Goal: Transaction & Acquisition: Book appointment/travel/reservation

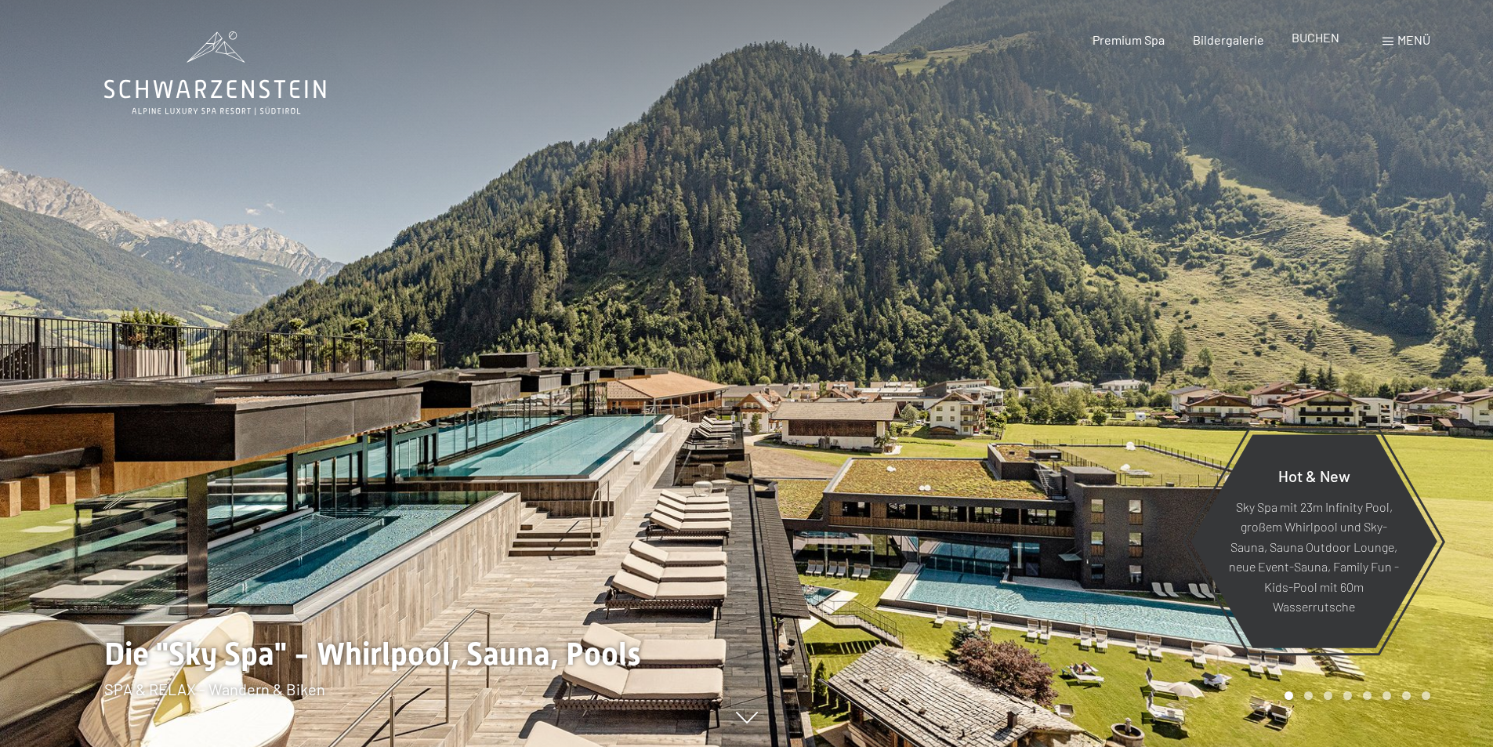
click at [1311, 38] on span "BUCHEN" at bounding box center [1316, 37] width 48 height 15
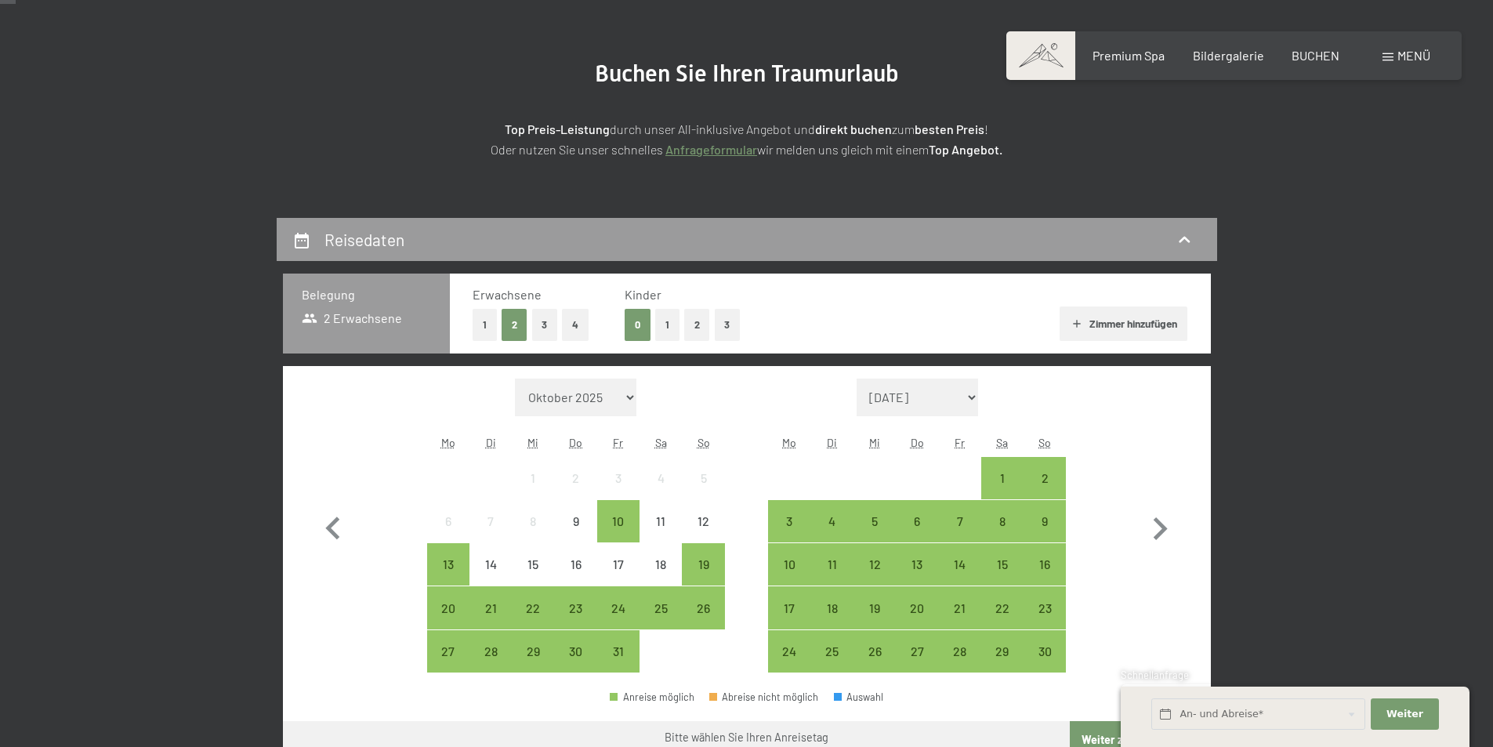
scroll to position [157, 0]
click at [693, 325] on button "2" at bounding box center [697, 324] width 26 height 32
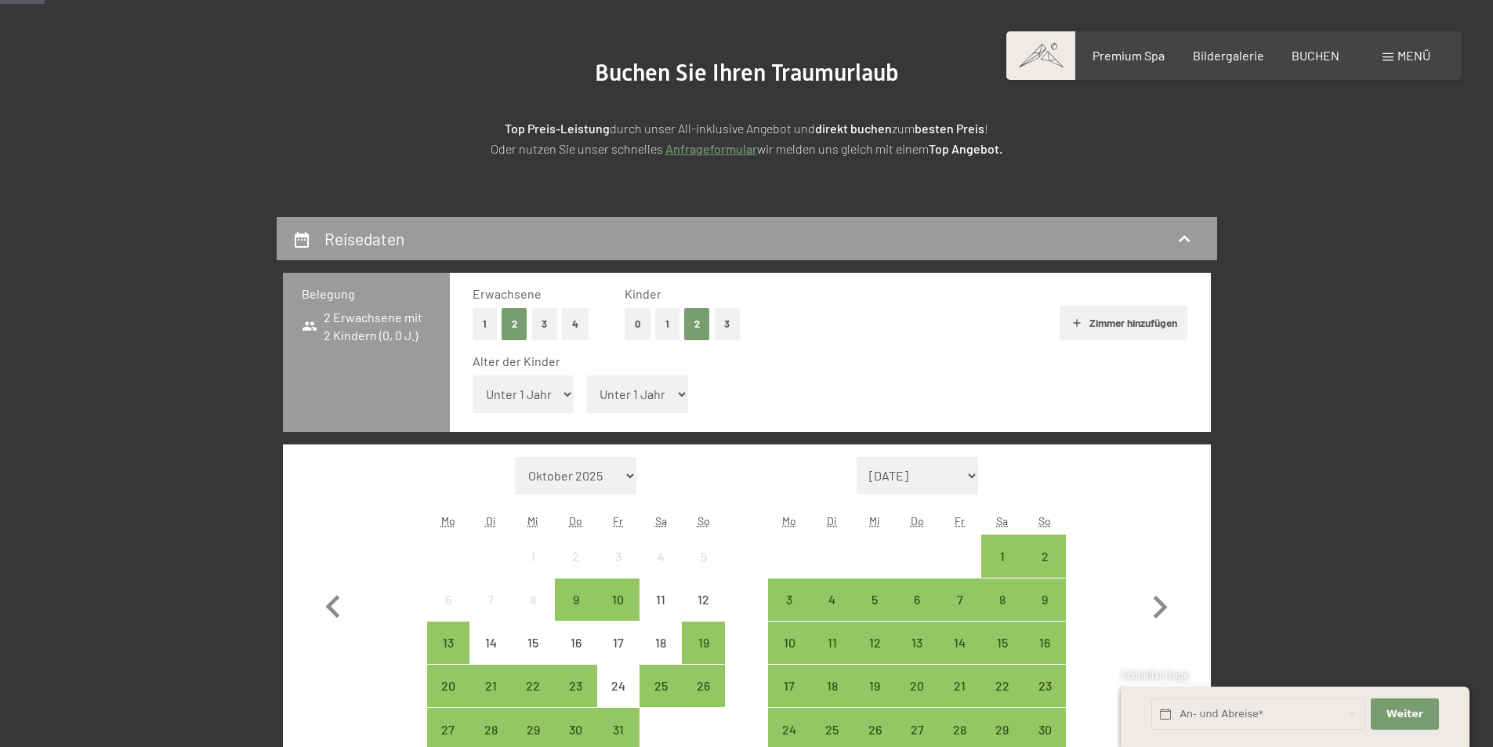
click at [567, 392] on select "Unter 1 Jahr 1 Jahr 2 Jahre 3 Jahre 4 Jahre 5 Jahre 6 Jahre 7 Jahre 8 Jahre 9 J…" at bounding box center [524, 394] width 102 height 38
select select "17"
click at [473, 375] on select "Unter 1 Jahr 1 Jahr 2 Jahre 3 Jahre 4 Jahre 5 Jahre 6 Jahre 7 Jahre 8 Jahre 9 J…" at bounding box center [524, 394] width 102 height 38
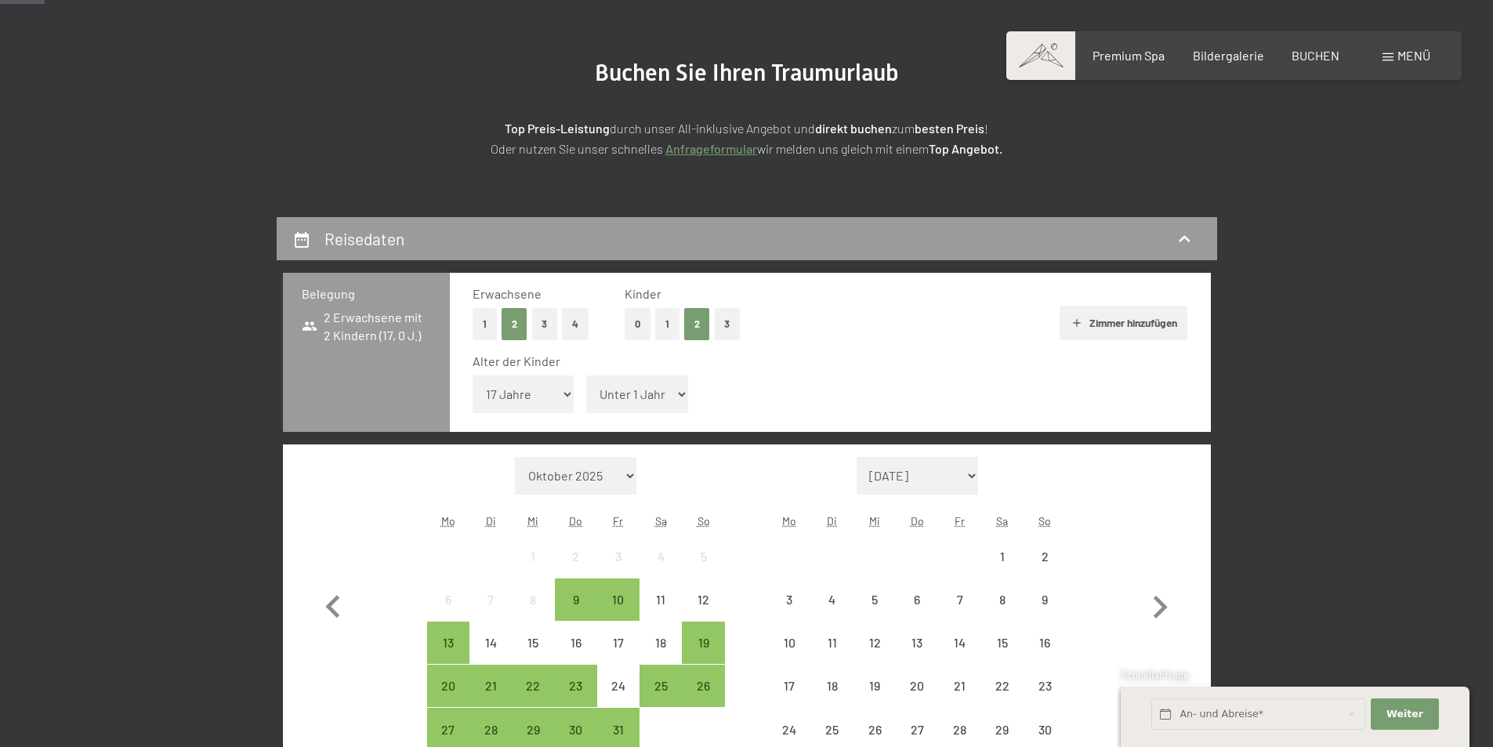
click at [679, 391] on select "Unter 1 Jahr 1 Jahr 2 Jahre 3 Jahre 4 Jahre 5 Jahre 6 Jahre 7 Jahre 8 Jahre 9 J…" at bounding box center [637, 394] width 102 height 38
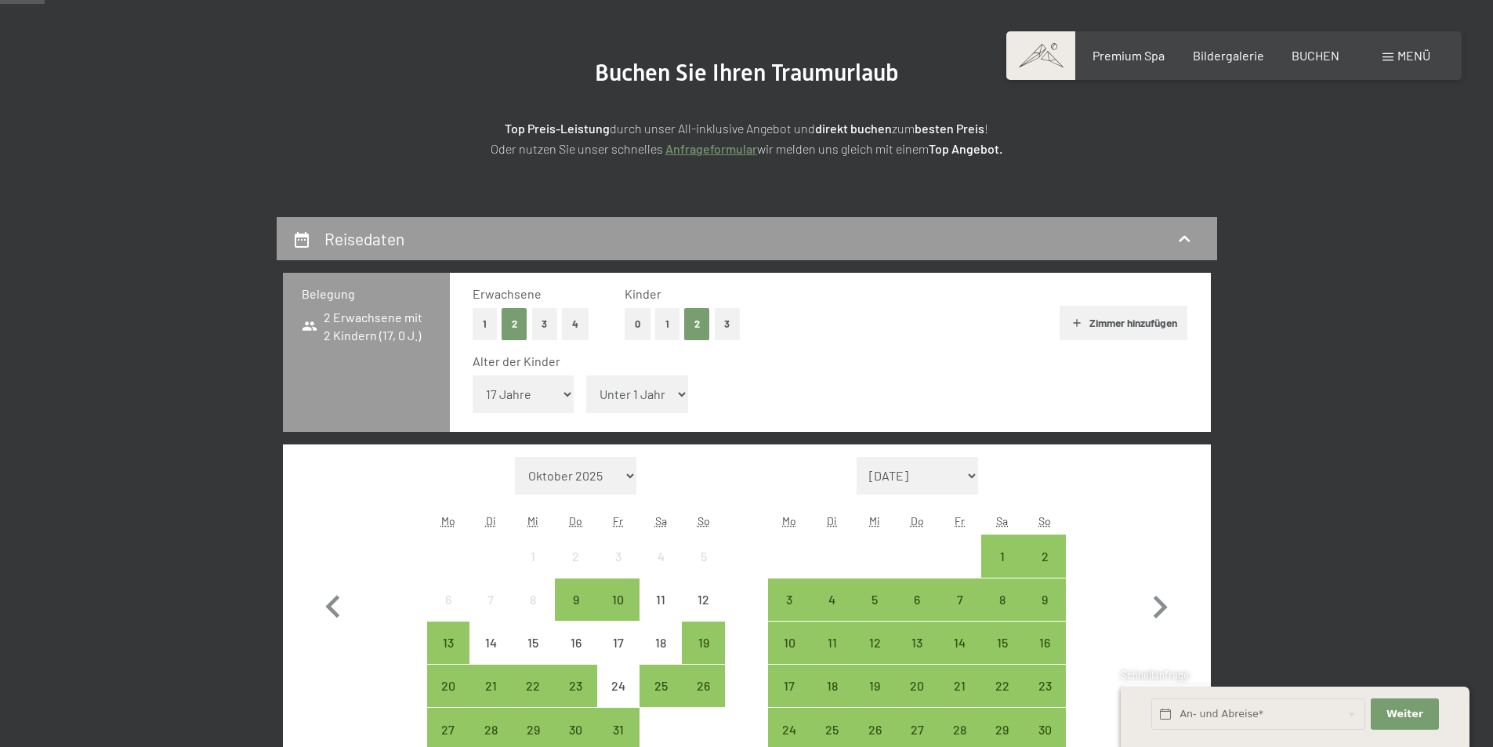
select select "11"
click at [586, 375] on select "Unter 1 Jahr 1 Jahr 2 Jahre 3 Jahre 4 Jahre 5 Jahre 6 Jahre 7 Jahre 8 Jahre 9 J…" at bounding box center [637, 394] width 102 height 38
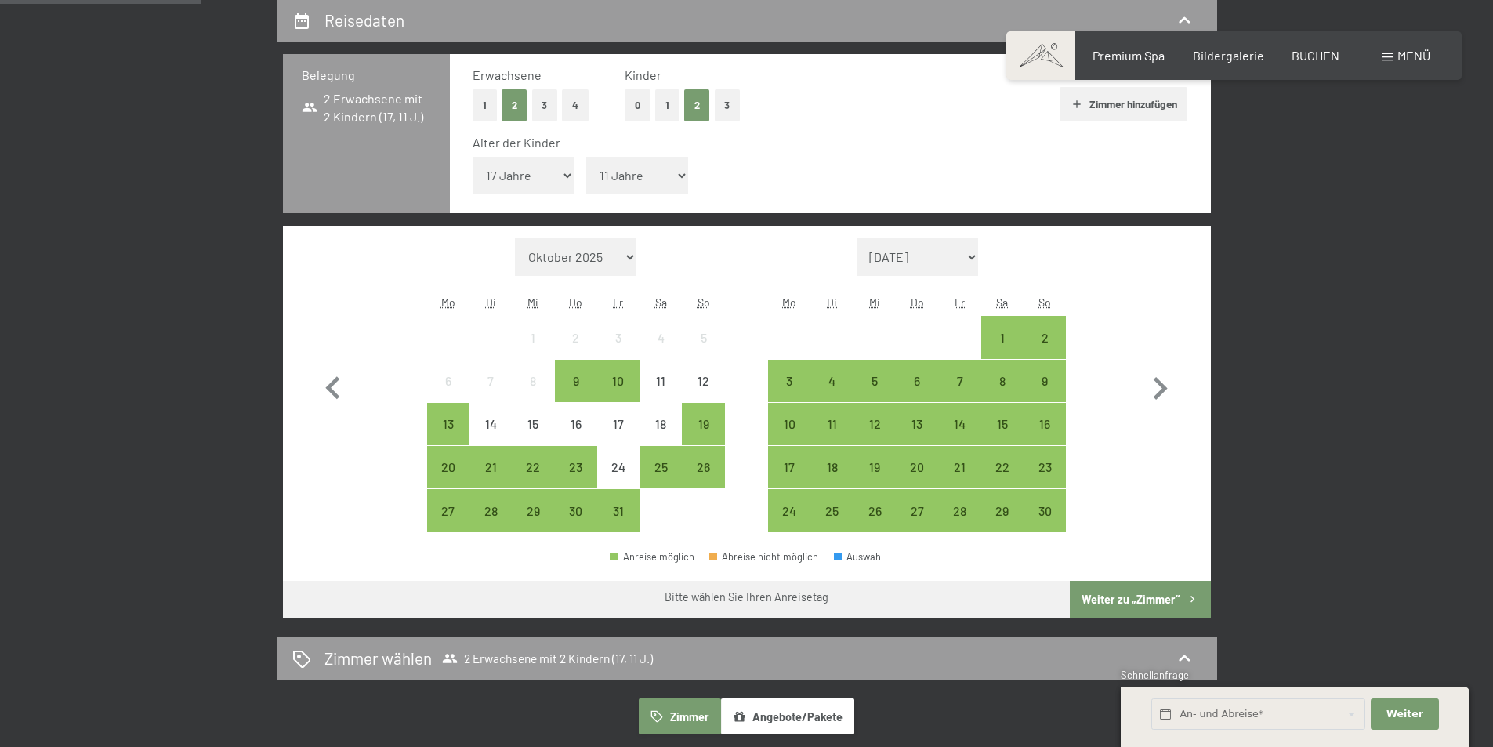
scroll to position [392, 0]
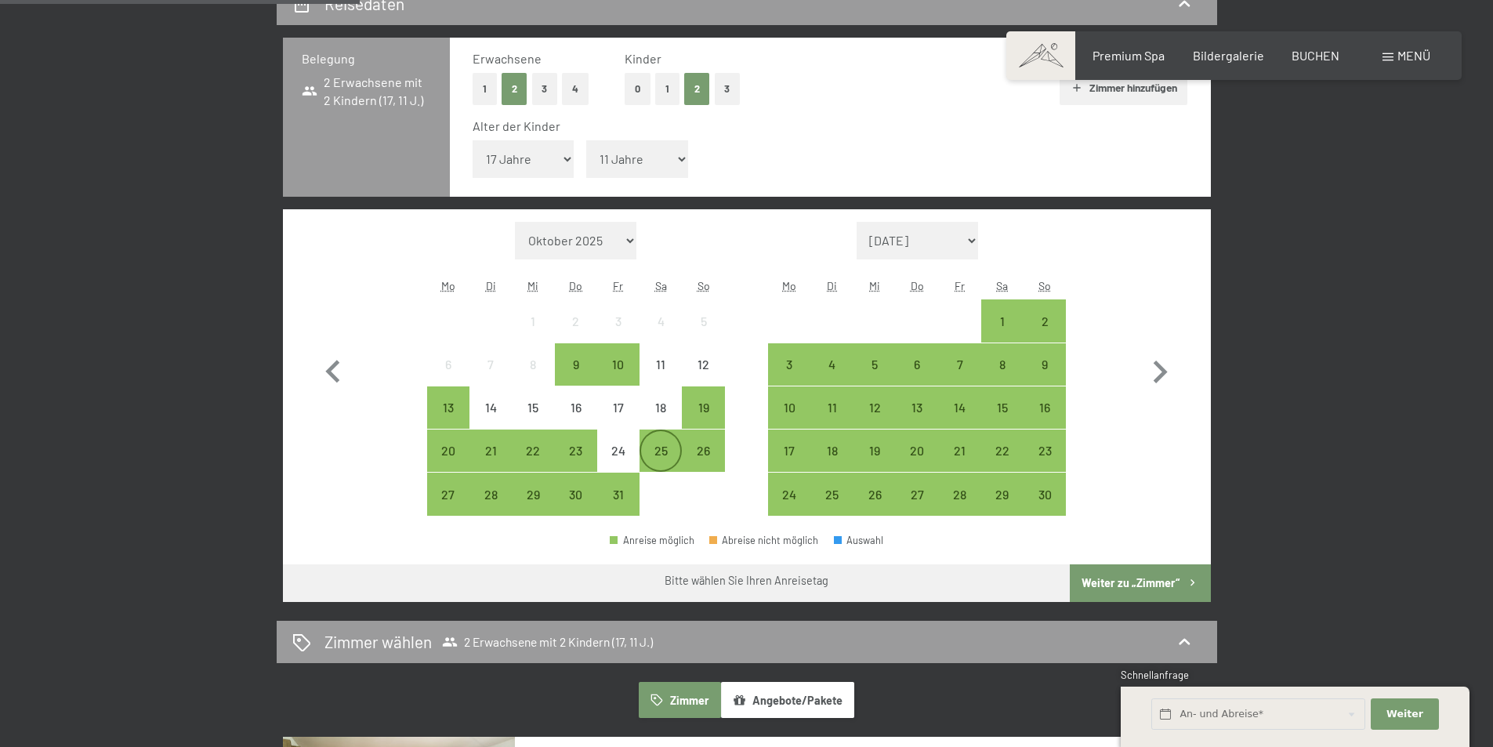
click at [658, 447] on div "25" at bounding box center [660, 463] width 39 height 39
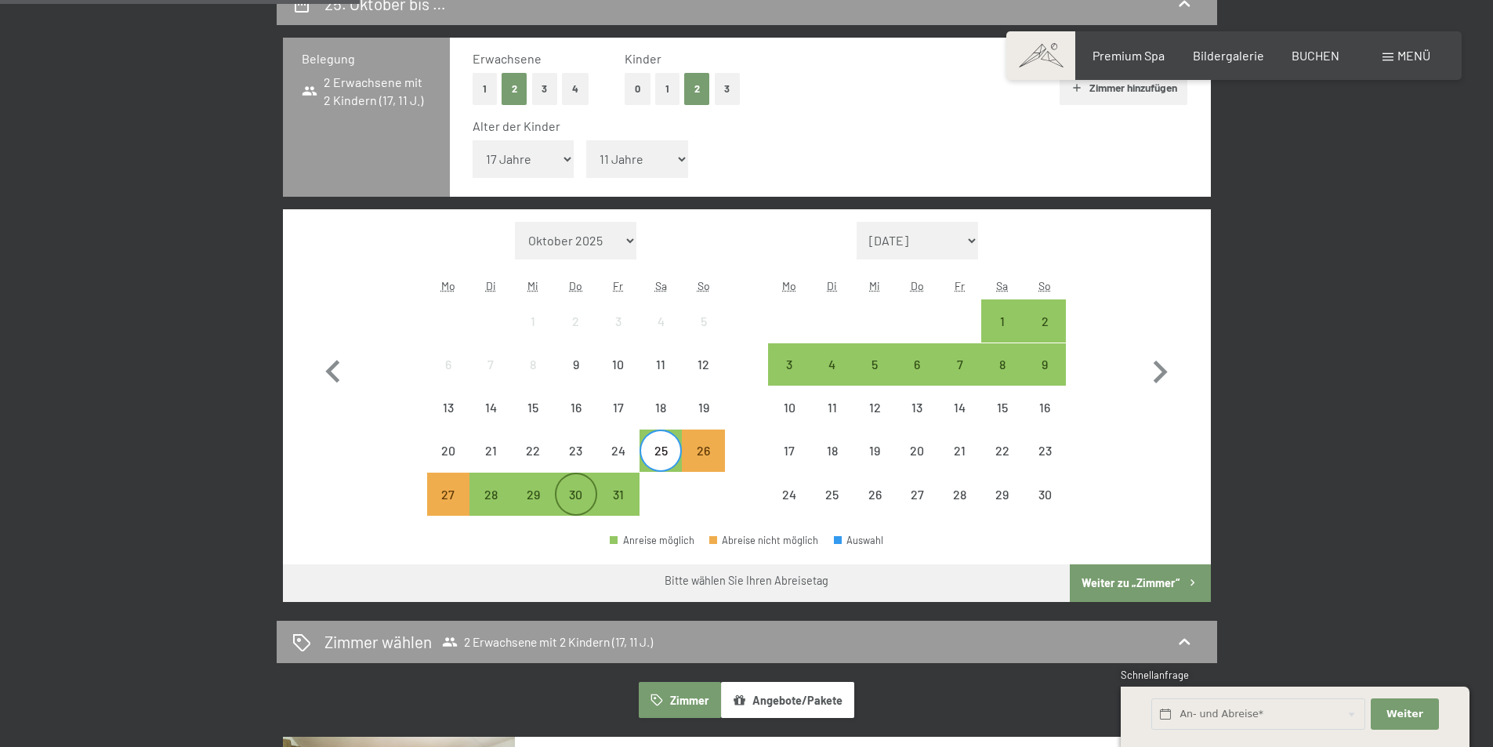
click at [578, 491] on div "30" at bounding box center [576, 507] width 39 height 39
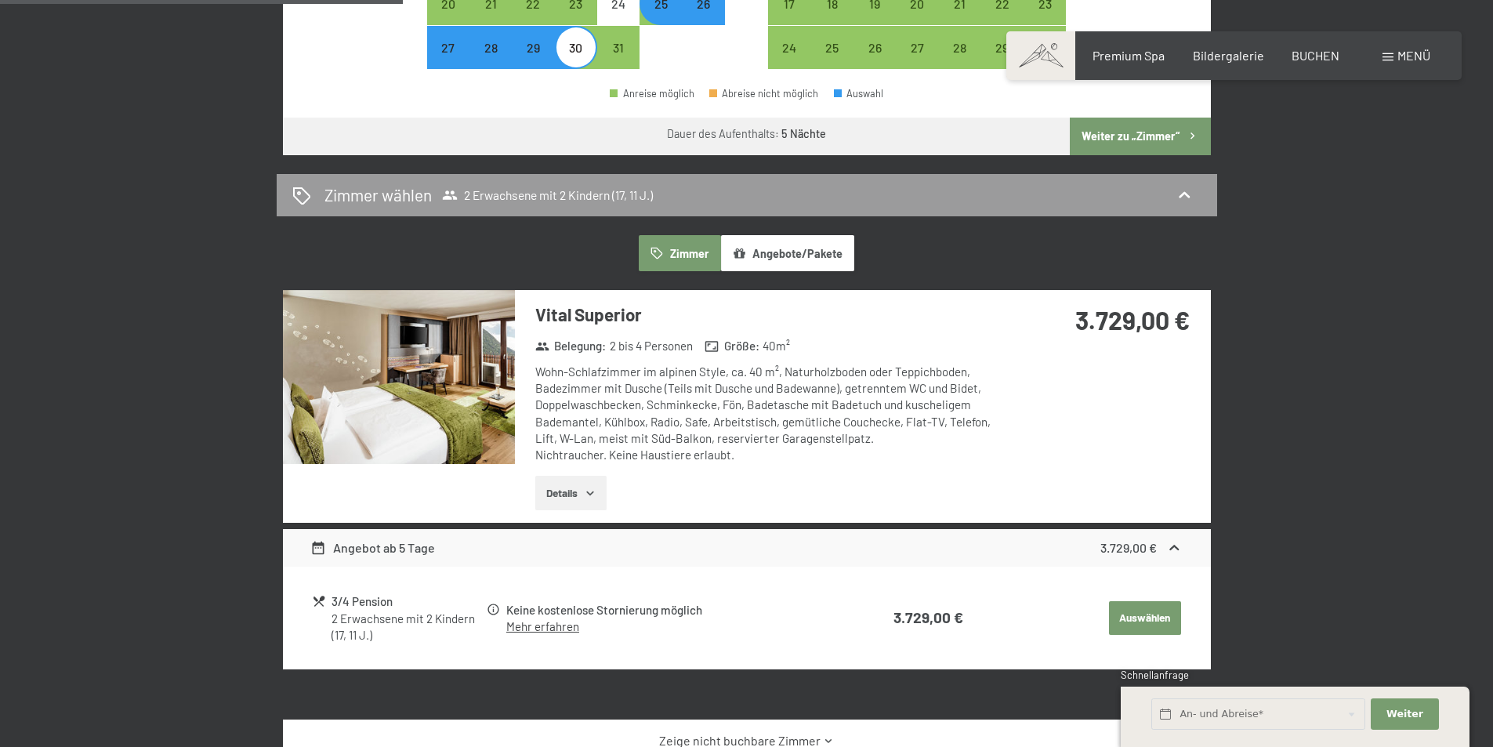
scroll to position [549, 0]
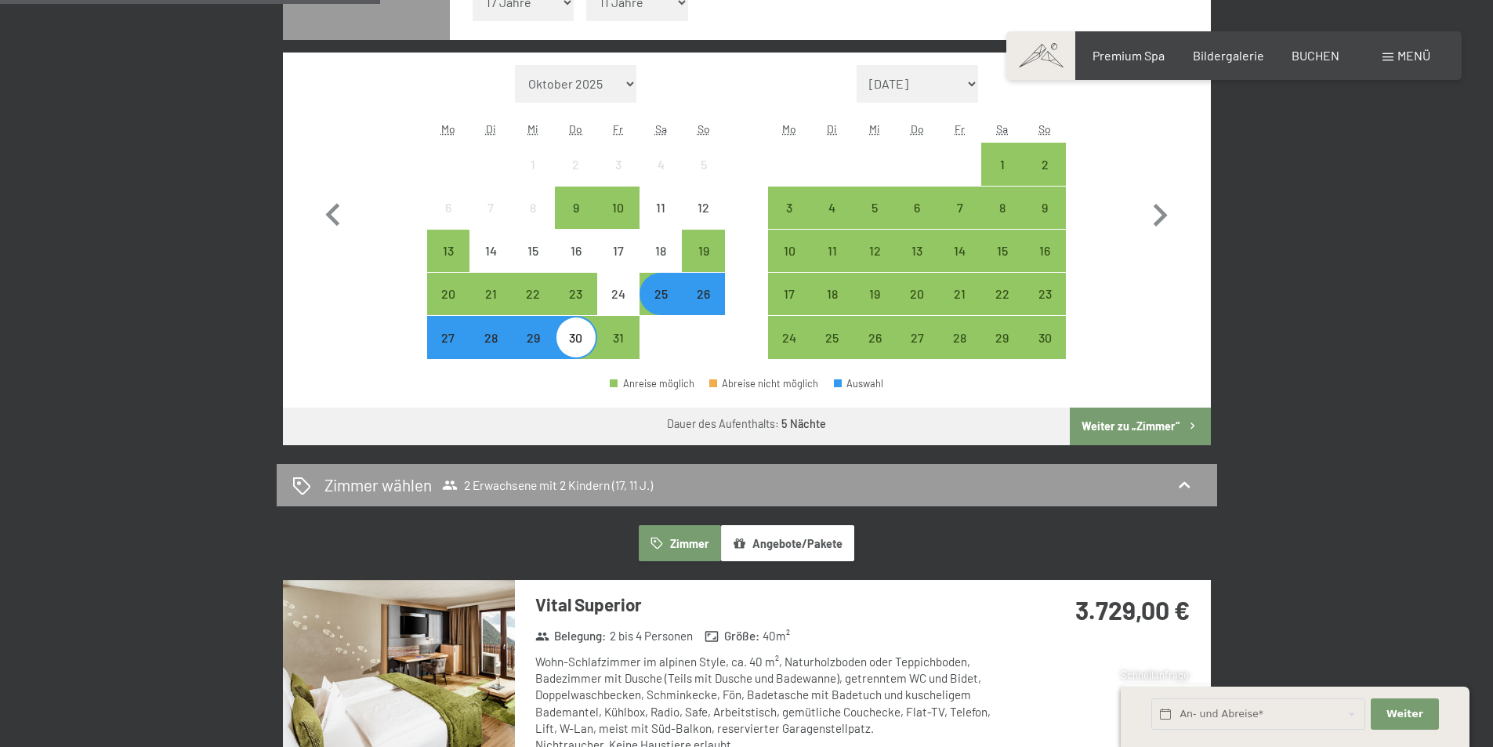
click at [659, 303] on div "25" at bounding box center [660, 307] width 39 height 39
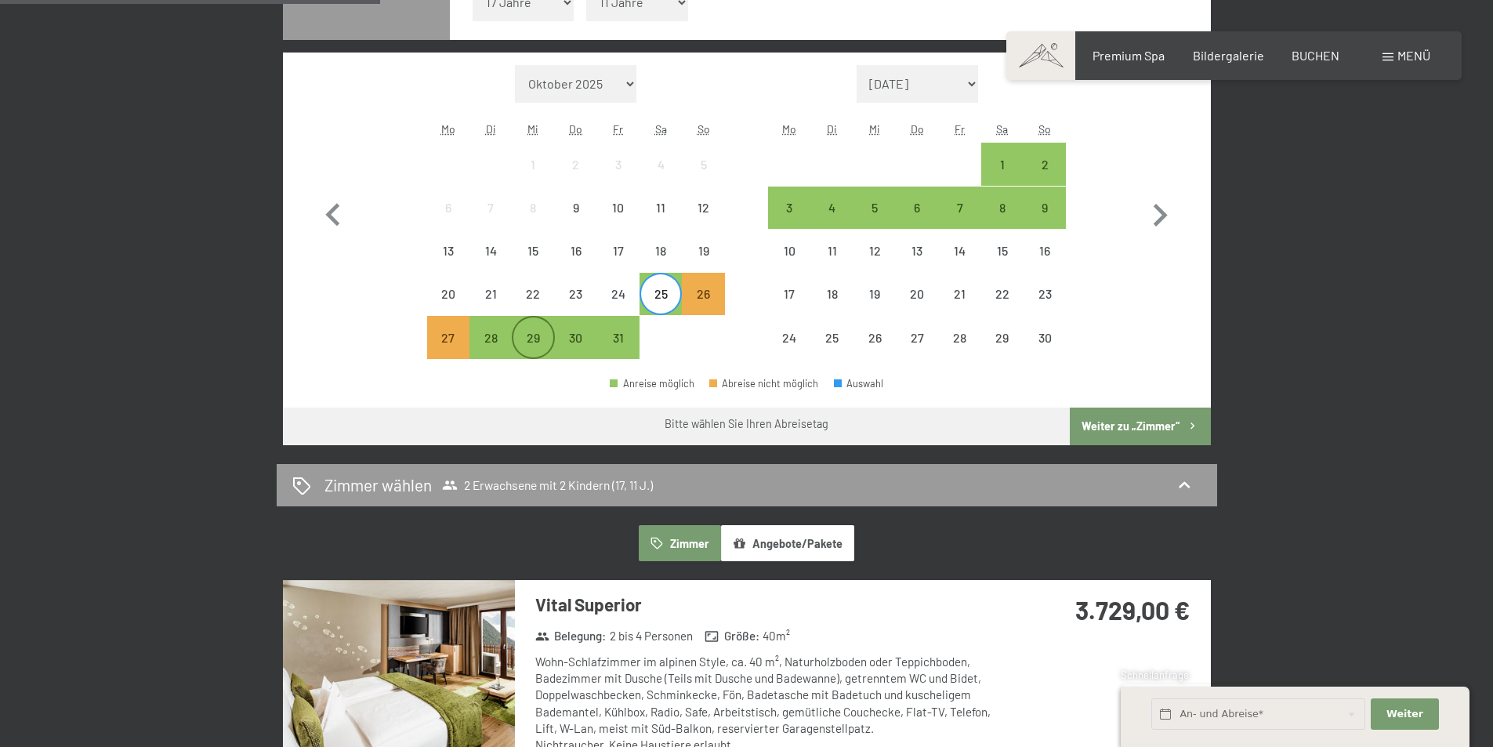
click at [536, 337] on div "29" at bounding box center [532, 351] width 39 height 39
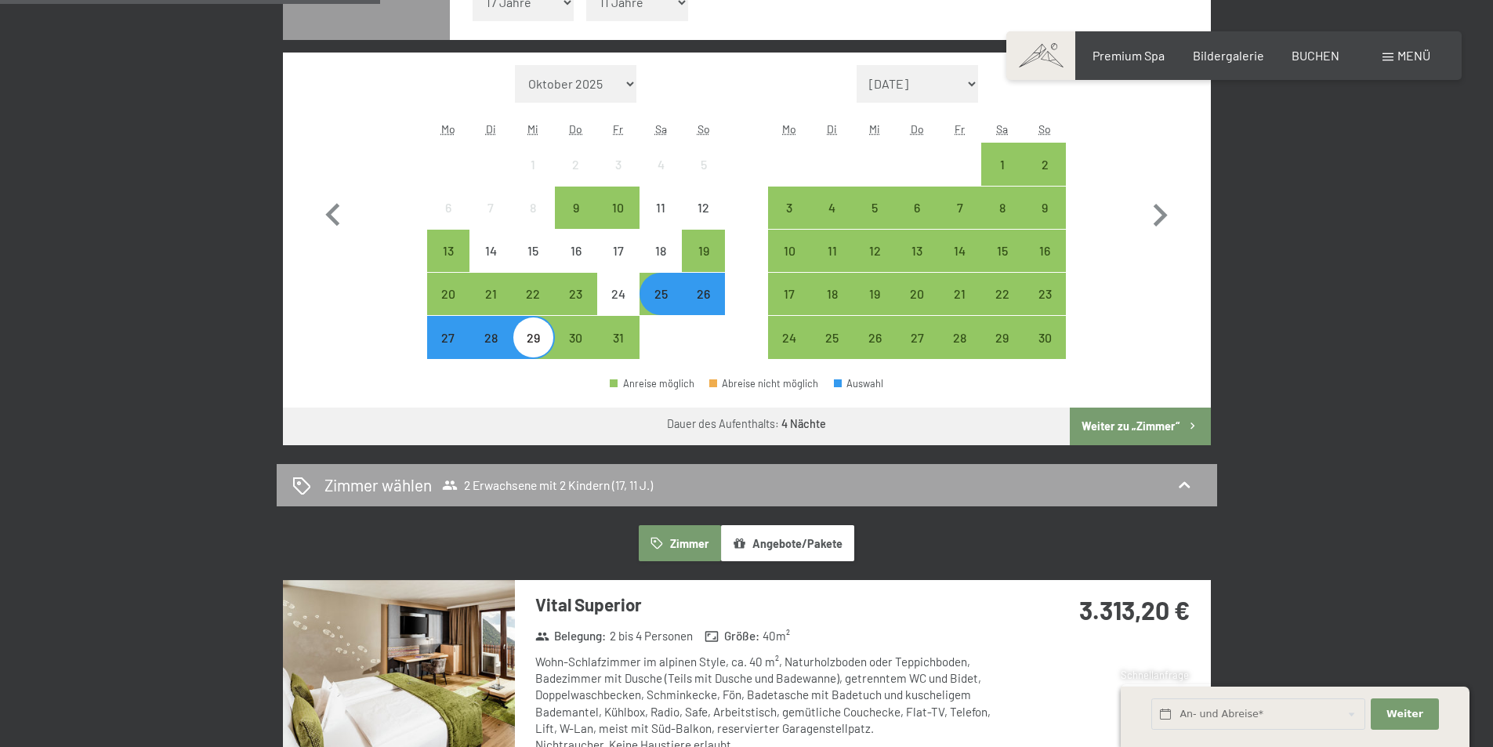
click at [1181, 478] on icon at bounding box center [1184, 485] width 19 height 19
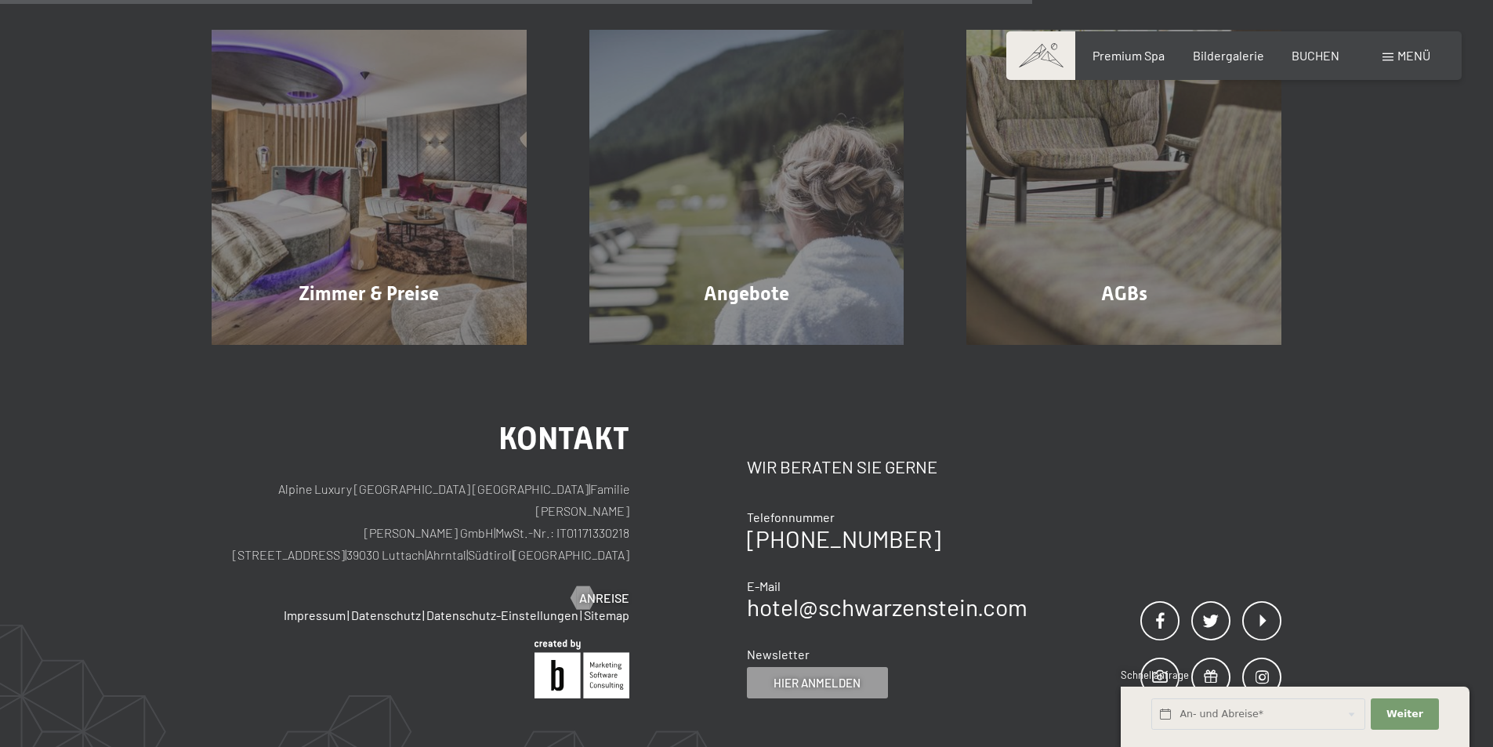
scroll to position [687, 0]
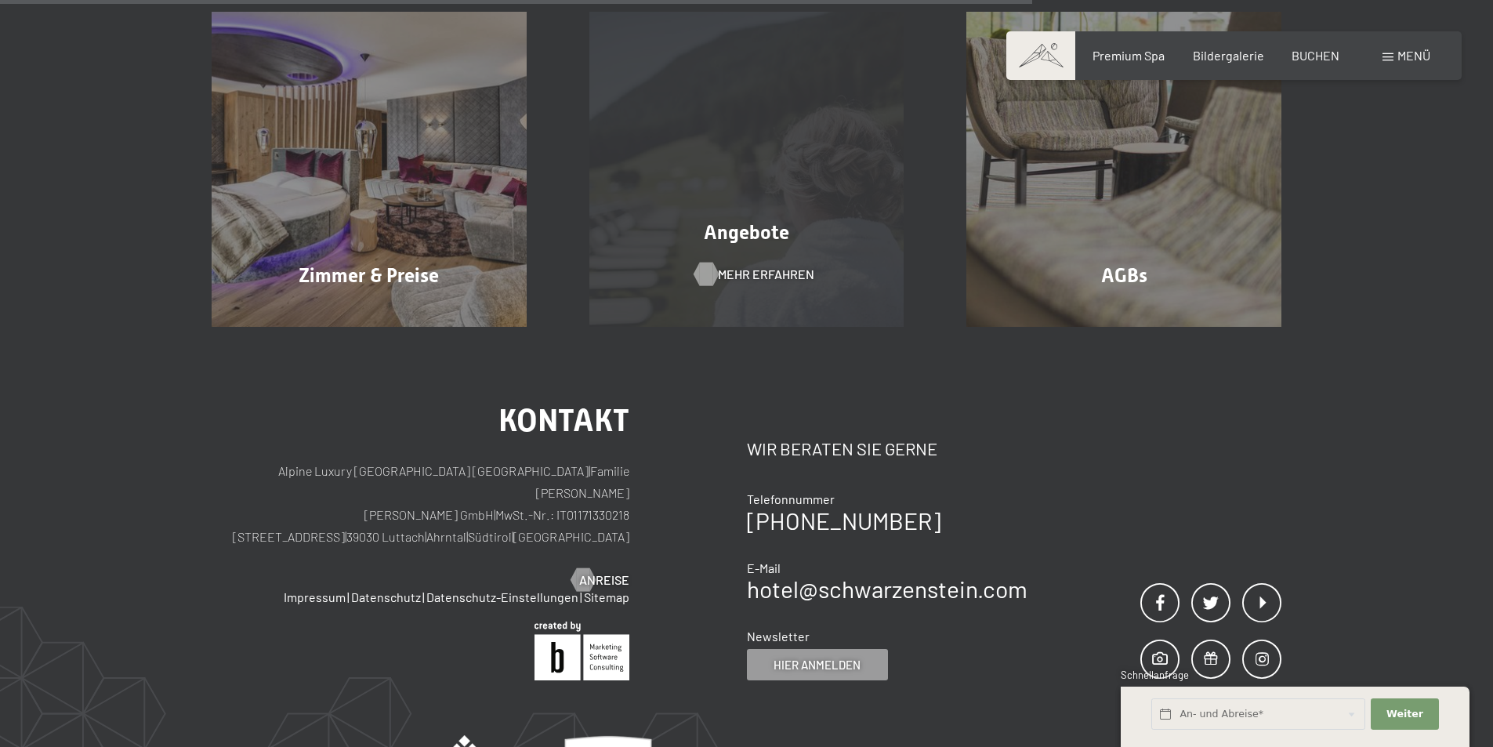
click at [766, 274] on span "Mehr erfahren" at bounding box center [766, 274] width 96 height 17
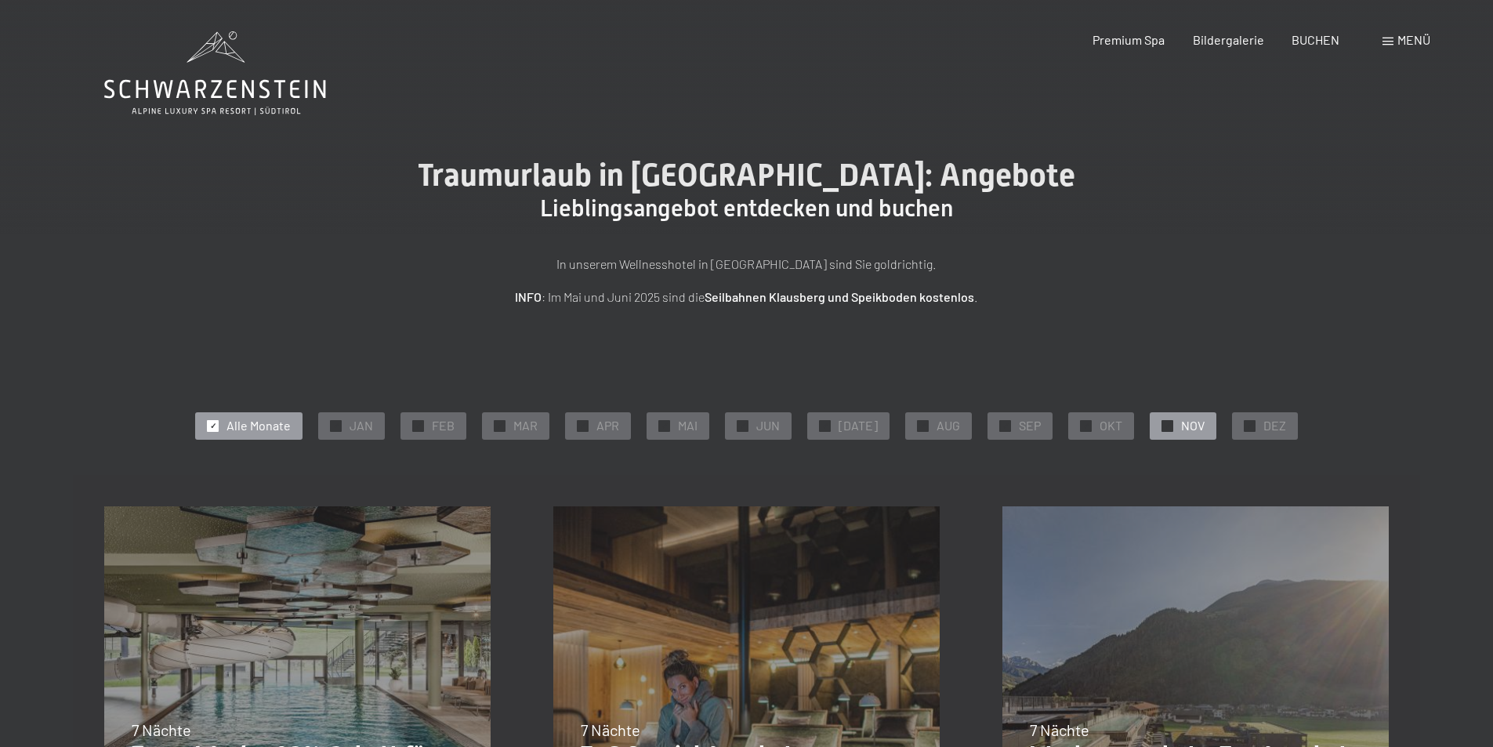
click at [1167, 425] on div "✓ NOV" at bounding box center [1183, 425] width 67 height 27
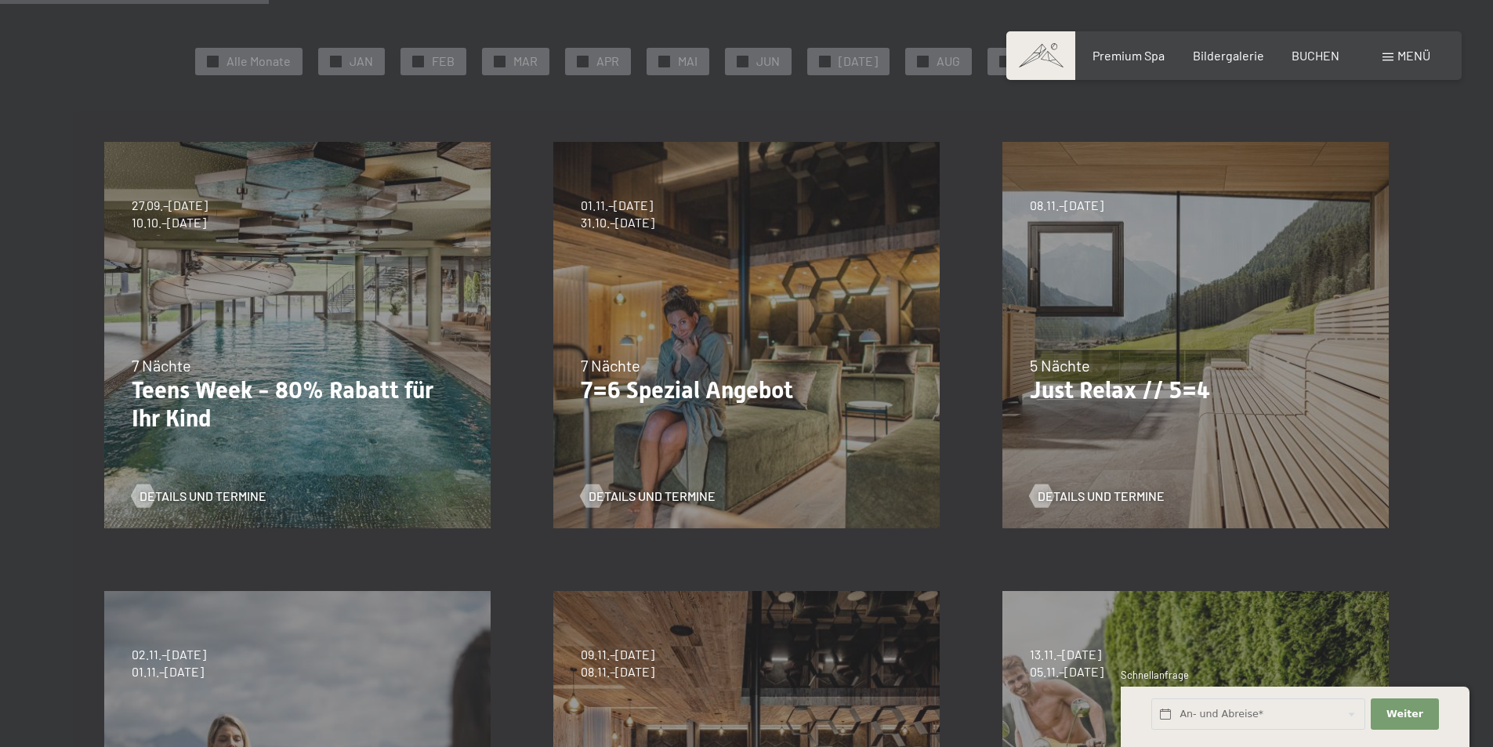
scroll to position [314, 0]
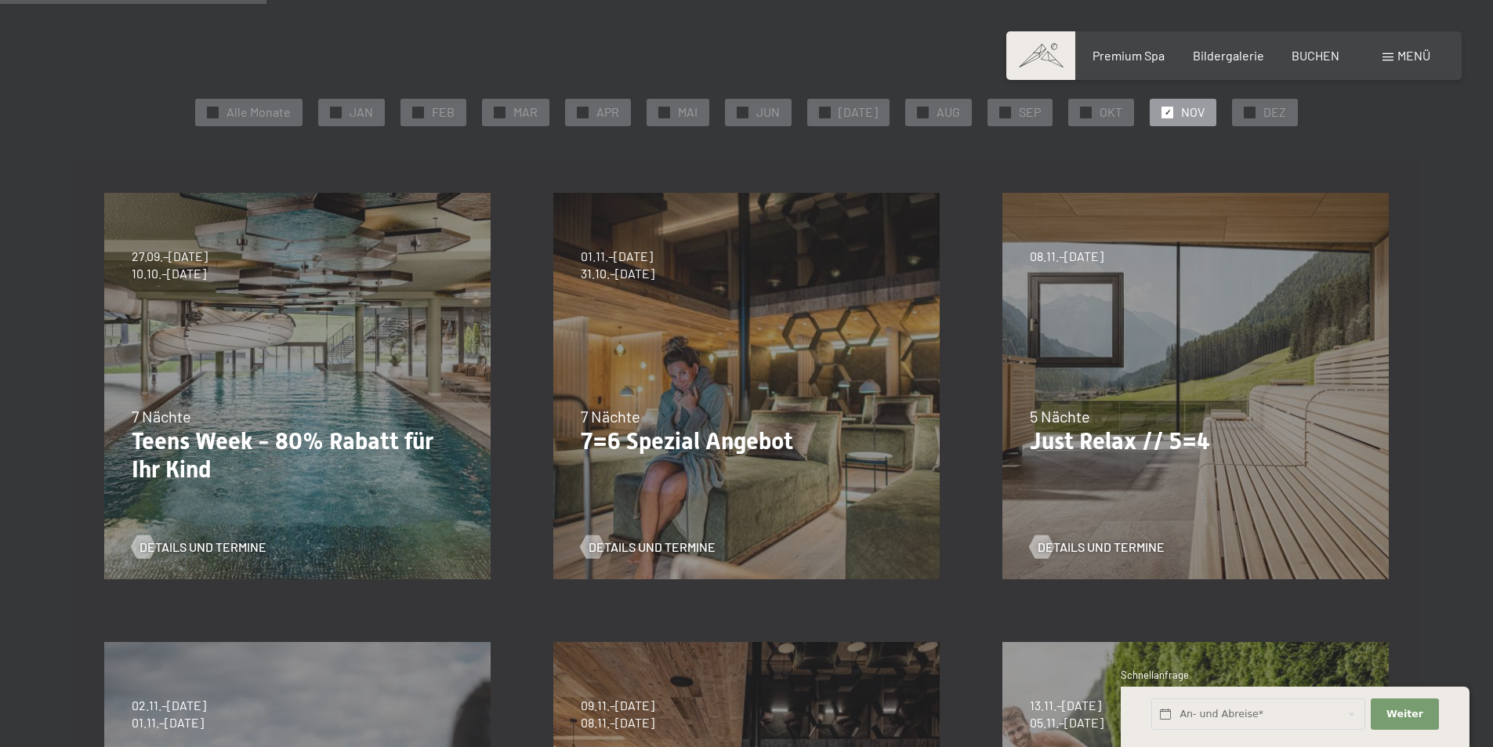
click at [179, 437] on p "Teens Week - 80% Rabatt für Ihr Kind" at bounding box center [298, 455] width 332 height 56
click at [187, 449] on p "Teens Week - 80% Rabatt für Ihr Kind" at bounding box center [298, 455] width 332 height 56
click at [416, 445] on p "Teens Week - 80% Rabatt für Ihr Kind" at bounding box center [298, 455] width 332 height 56
click at [255, 542] on span "Details und Termine" at bounding box center [218, 546] width 127 height 17
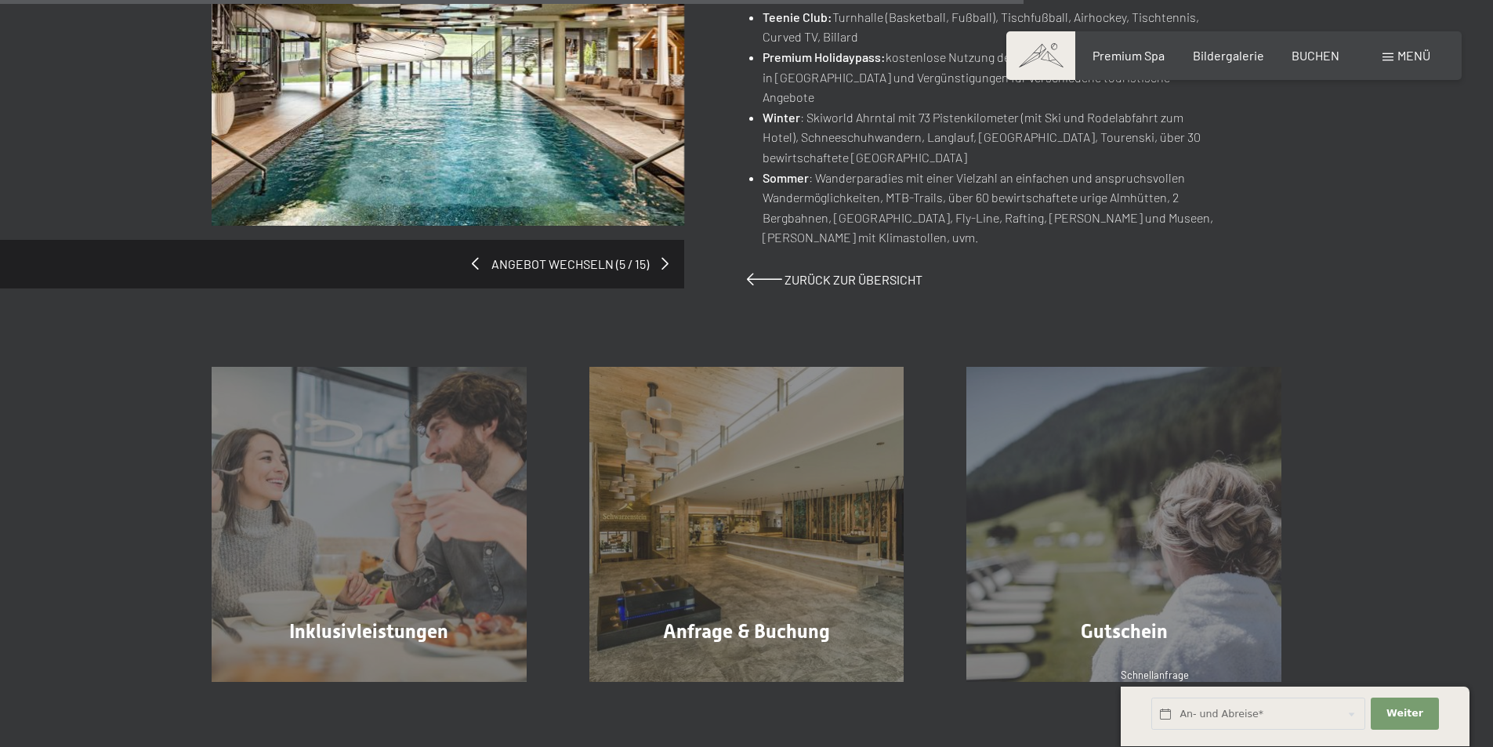
scroll to position [1411, 0]
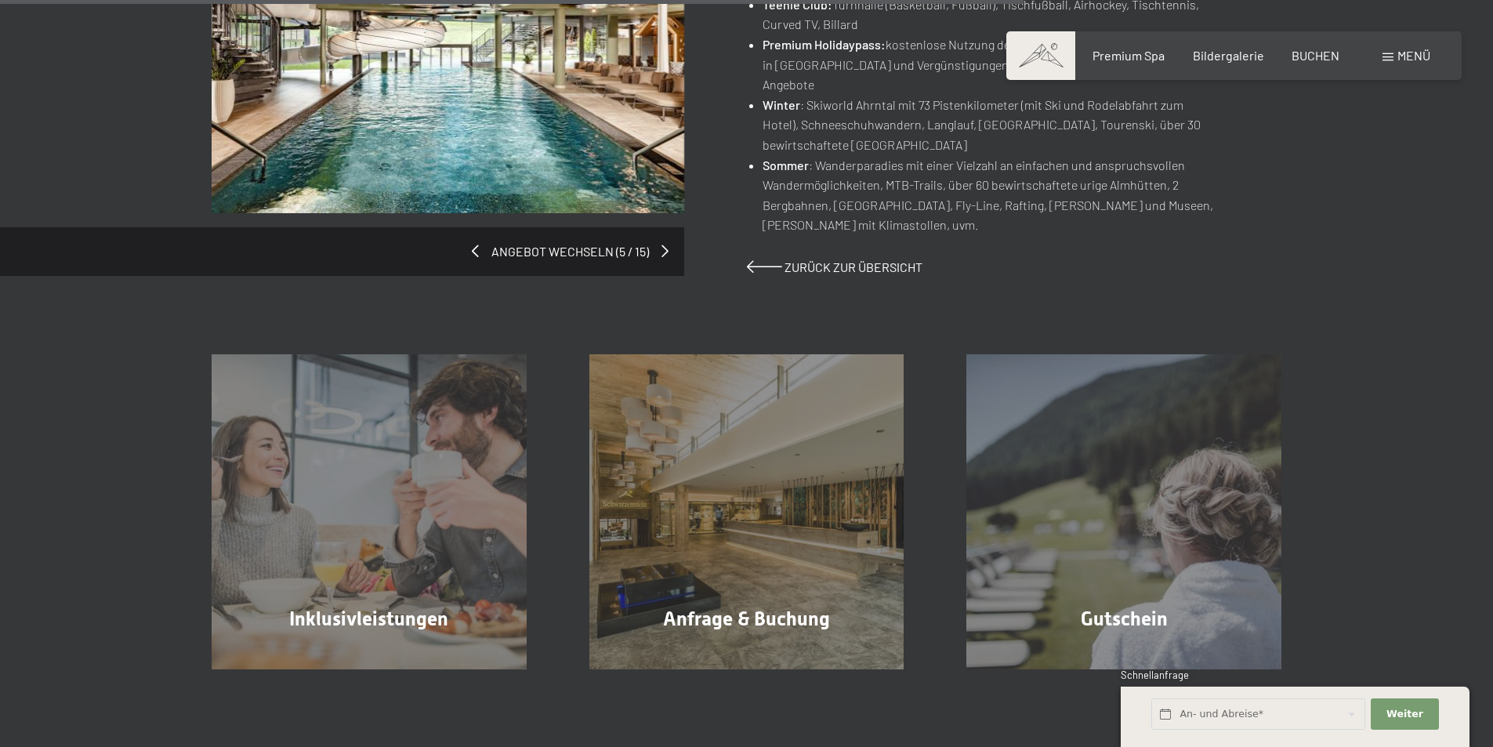
click at [577, 246] on div "Angebot wechseln (5 / 15)" at bounding box center [479, 111] width 535 height 328
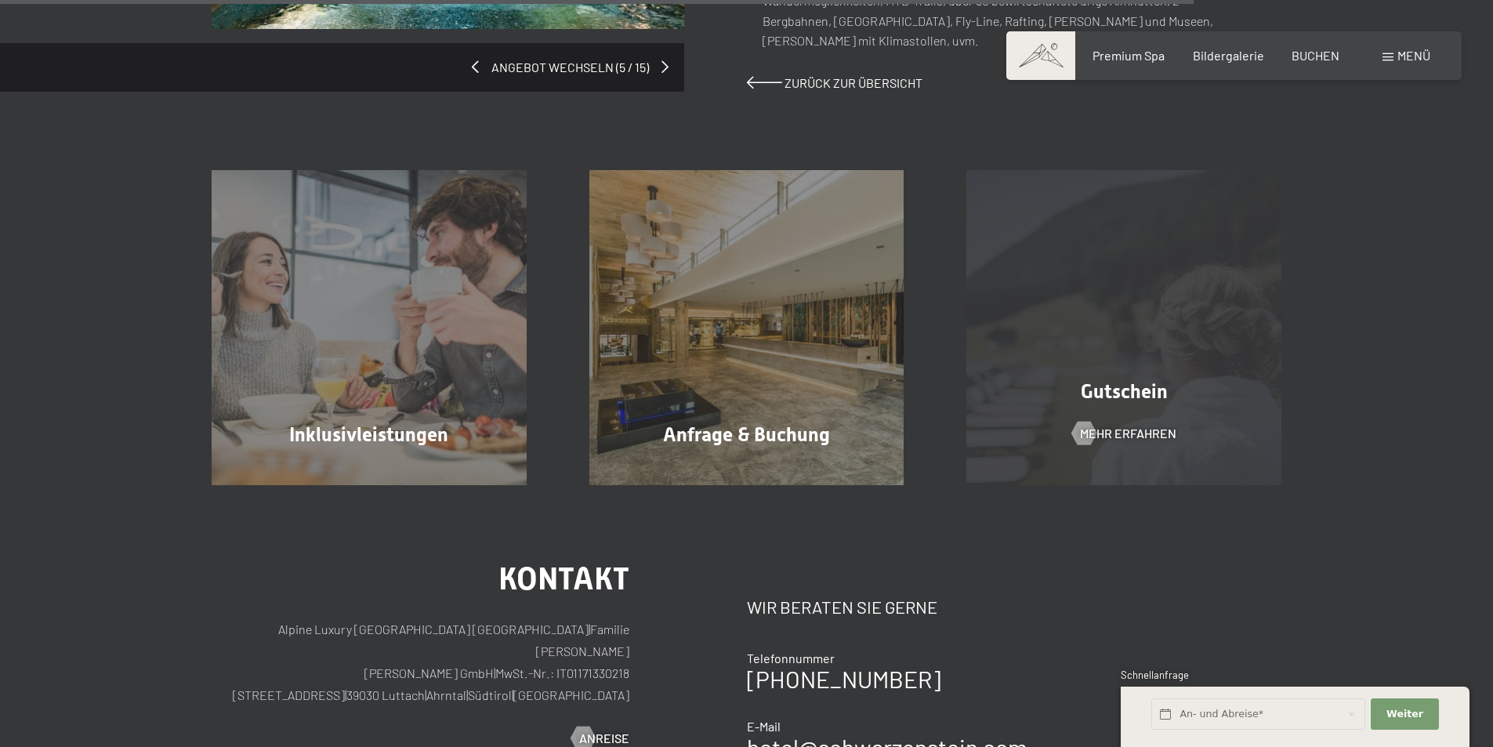
scroll to position [1568, 0]
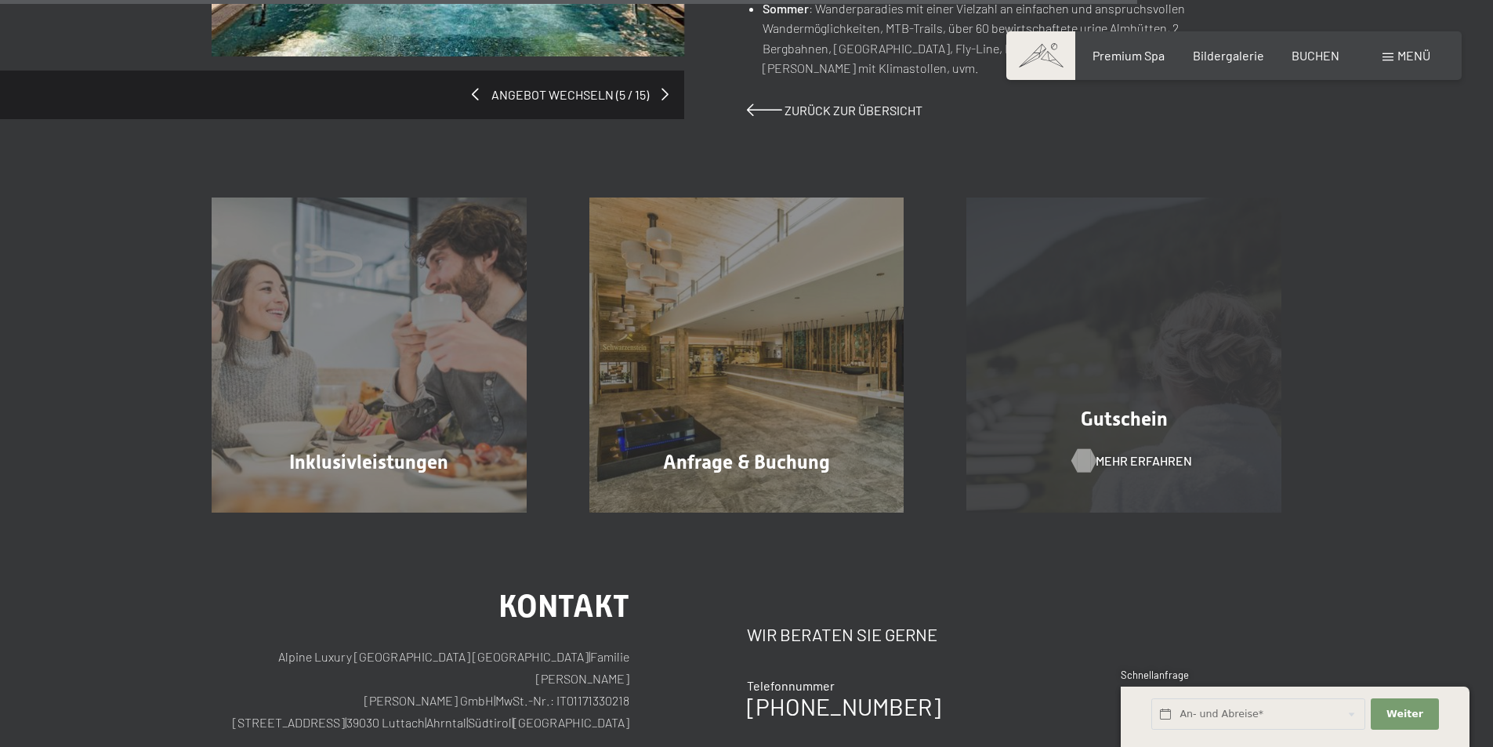
click at [1130, 455] on span "Mehr erfahren" at bounding box center [1144, 460] width 96 height 17
